Goal: Browse casually: Explore the website without a specific task or goal

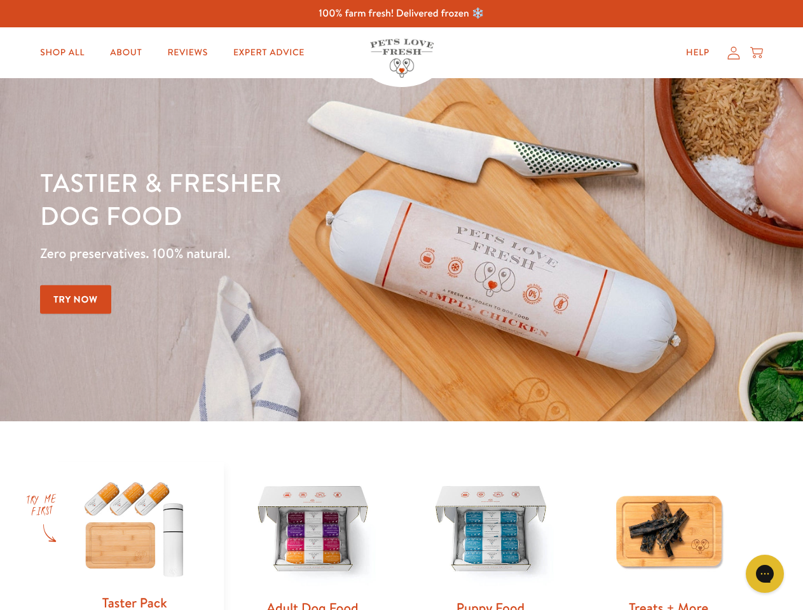
click at [401, 305] on div "Tastier & fresher dog food Zero preservatives. 100% natural. Try Now" at bounding box center [281, 250] width 482 height 168
click at [765, 574] on icon "Gorgias live chat" at bounding box center [764, 574] width 12 height 12
